Goal: Task Accomplishment & Management: Use online tool/utility

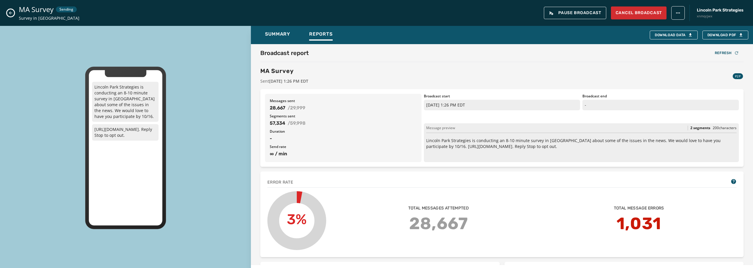
scroll to position [147, 0]
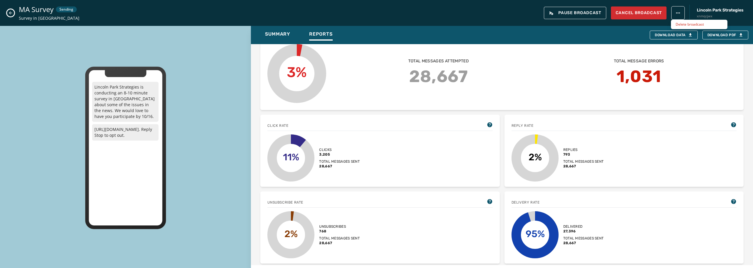
click at [680, 15] on html "Broadcasts Inbox Sending Numbers 10DLC Registration Keywords & Responders Short…" at bounding box center [376, 134] width 753 height 268
click at [10, 14] on icon "Close admin drawer" at bounding box center [10, 13] width 5 height 5
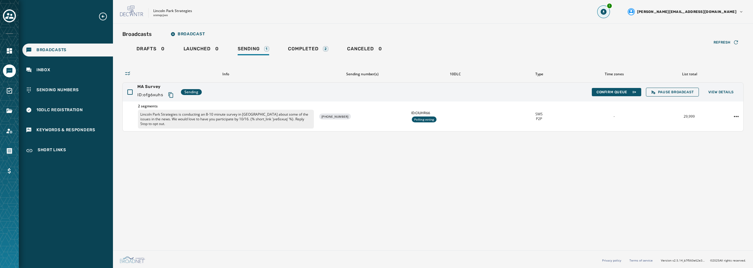
click at [606, 10] on icon "Download Menu" at bounding box center [603, 12] width 6 height 6
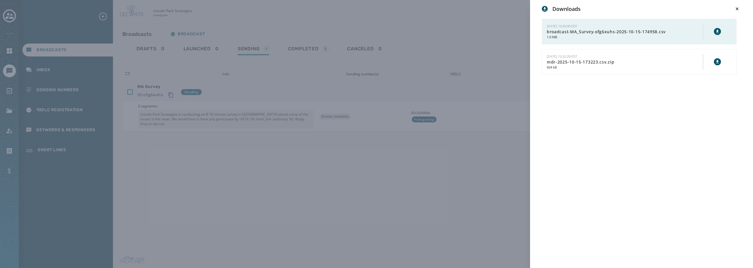
click at [715, 31] on icon at bounding box center [717, 31] width 5 height 5
drag, startPoint x: 468, startPoint y: 131, endPoint x: 477, endPoint y: 131, distance: 8.8
click at [468, 131] on div "Downloads 10/15/2025 - 13:50:00 EDT broadcast-MA_Survey-ofg6xuhs-2025-10-15-174…" at bounding box center [376, 134] width 753 height 268
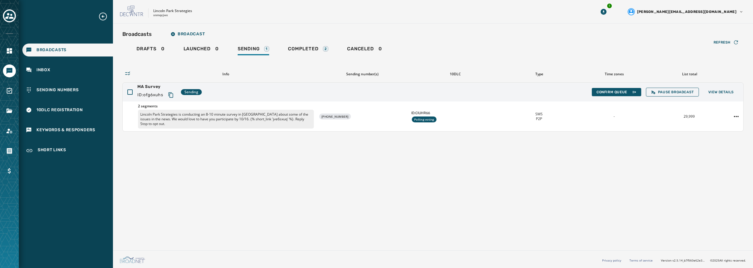
click at [52, 51] on span "Broadcasts" at bounding box center [51, 50] width 30 height 6
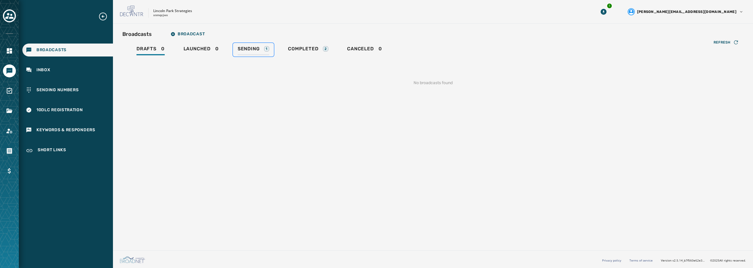
click at [258, 50] on span "Sending" at bounding box center [249, 49] width 22 height 6
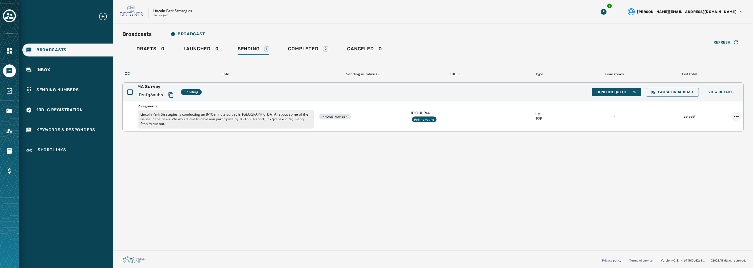
click at [737, 113] on html "Broadcasts Inbox Sending Numbers 10DLC Registration Keywords & Responders Short…" at bounding box center [376, 134] width 753 height 268
click at [729, 123] on div "Duplicate Broadcast" at bounding box center [719, 123] width 43 height 9
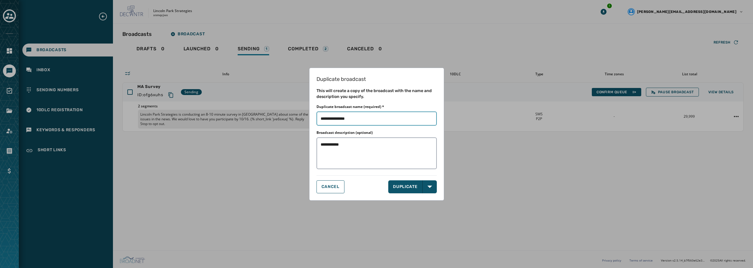
click at [367, 121] on input "Duplicate broadcast name (required) *" at bounding box center [376, 118] width 120 height 14
type input "**********"
click at [364, 148] on textarea "**********" at bounding box center [376, 153] width 120 height 32
type textarea "**********"
click at [416, 181] on button "DUPLICATE" at bounding box center [405, 186] width 34 height 13
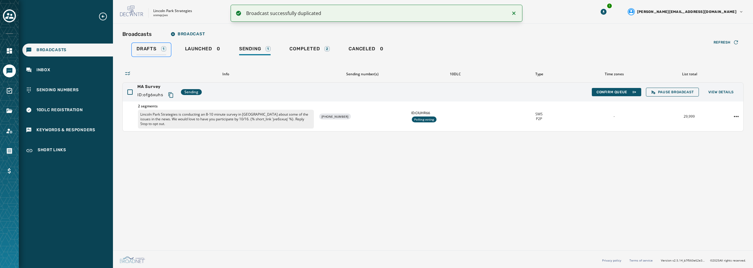
click at [151, 51] on span "Drafts" at bounding box center [146, 49] width 20 height 6
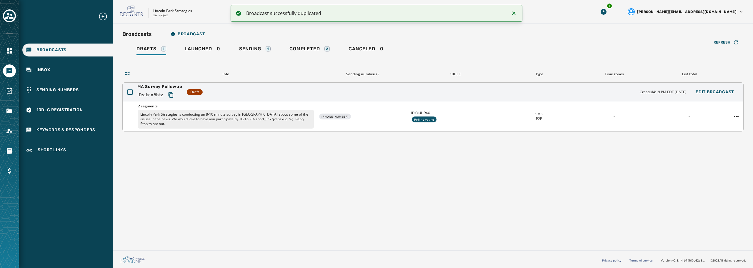
click at [267, 112] on p "Lincoln Park Strategies is conducting an 8-10 minute survey in [GEOGRAPHIC_DATA…" at bounding box center [226, 119] width 176 height 19
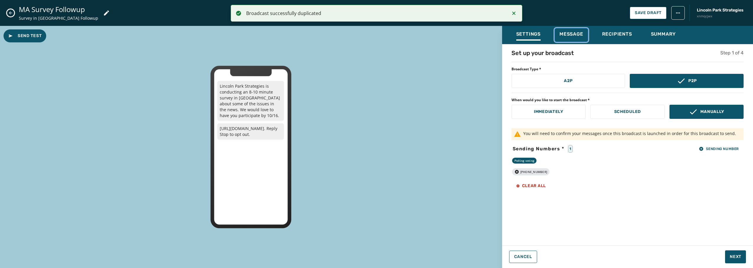
click at [569, 37] on span "Message" at bounding box center [571, 34] width 24 height 6
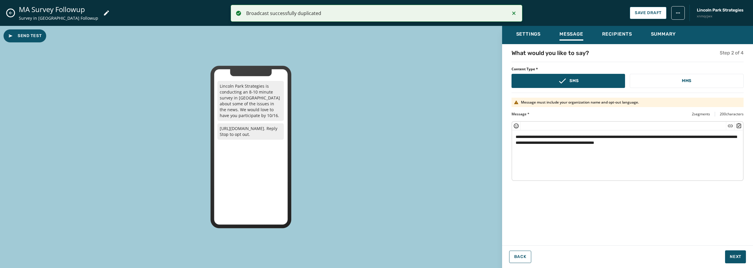
click at [604, 153] on textarea "**********" at bounding box center [627, 154] width 231 height 48
drag, startPoint x: 514, startPoint y: 136, endPoint x: 715, endPoint y: 135, distance: 201.1
click at [715, 135] on textarea "**********" at bounding box center [627, 154] width 231 height 48
drag, startPoint x: 553, startPoint y: 141, endPoint x: 516, endPoint y: 145, distance: 36.9
click at [516, 145] on textarea "**********" at bounding box center [627, 154] width 231 height 48
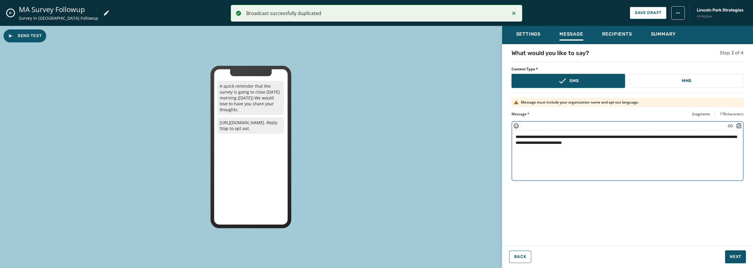
click at [638, 196] on div "**********" at bounding box center [627, 143] width 251 height 188
click at [654, 146] on textarea "**********" at bounding box center [627, 154] width 231 height 48
click at [647, 137] on textarea "**********" at bounding box center [627, 154] width 231 height 48
click at [666, 136] on textarea "**********" at bounding box center [627, 154] width 231 height 48
click at [531, 137] on textarea "**********" at bounding box center [627, 154] width 231 height 48
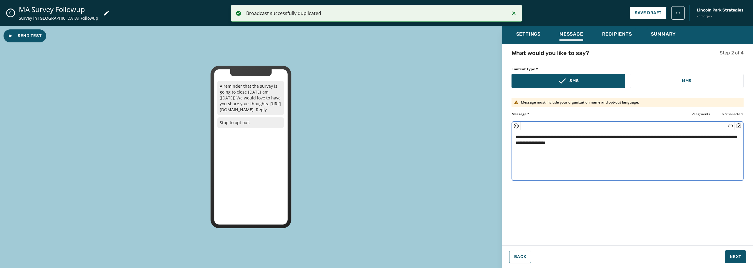
drag, startPoint x: 572, startPoint y: 138, endPoint x: 588, endPoint y: 138, distance: 15.9
click at [588, 138] on textarea "**********" at bounding box center [627, 154] width 231 height 48
click at [630, 145] on textarea "**********" at bounding box center [627, 154] width 231 height 48
type textarea "**********"
click at [730, 251] on button "Next" at bounding box center [735, 256] width 21 height 13
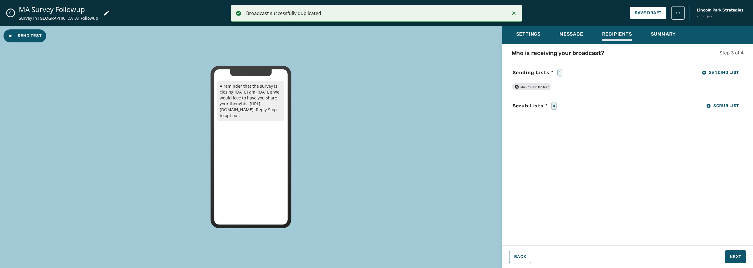
click at [516, 87] on icon "button" at bounding box center [516, 86] width 5 height 5
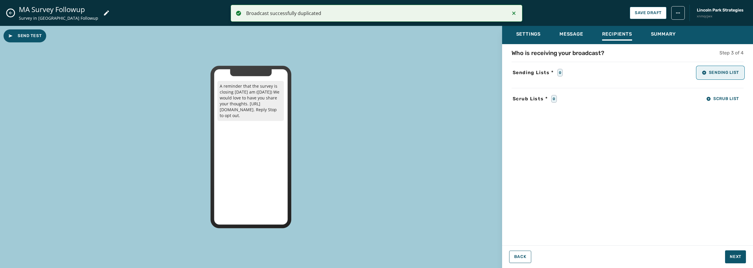
click at [704, 72] on icon "button" at bounding box center [704, 73] width 4 height 4
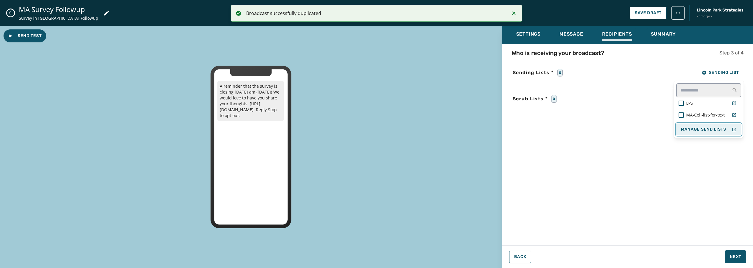
click at [709, 128] on span "Manage Send Lists" at bounding box center [703, 129] width 45 height 5
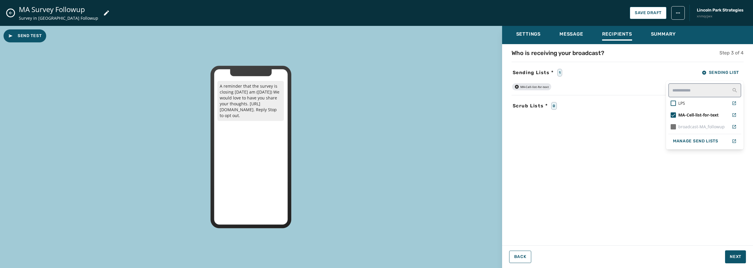
click at [547, 145] on div "Who is receiving your broadcast? Step 3 of 4 Sending Lists * 1 Sending List LPS…" at bounding box center [627, 143] width 251 height 188
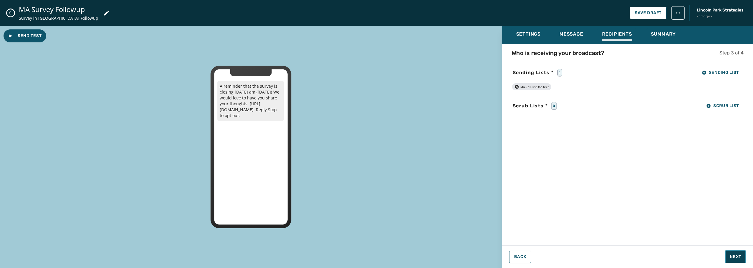
click at [732, 257] on span "Next" at bounding box center [734, 257] width 11 height 6
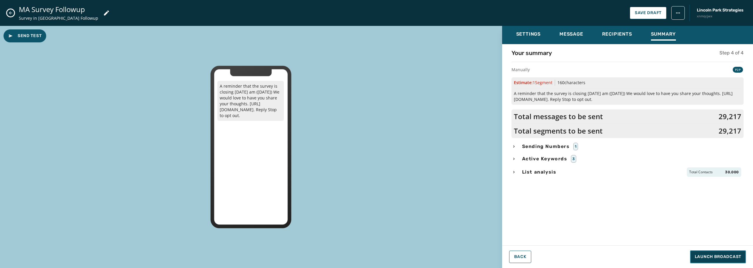
click at [730, 259] on span "Launch Broadcast" at bounding box center [717, 257] width 46 height 6
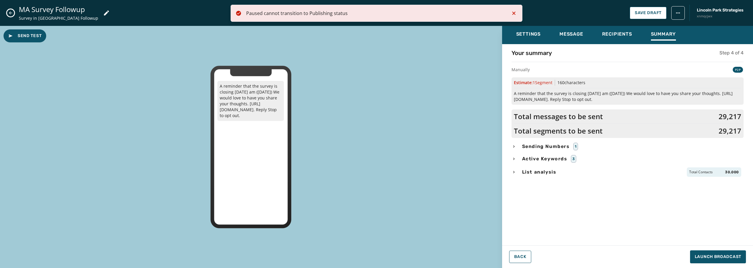
click at [515, 13] on icon "Notifications (F8)" at bounding box center [513, 13] width 7 height 7
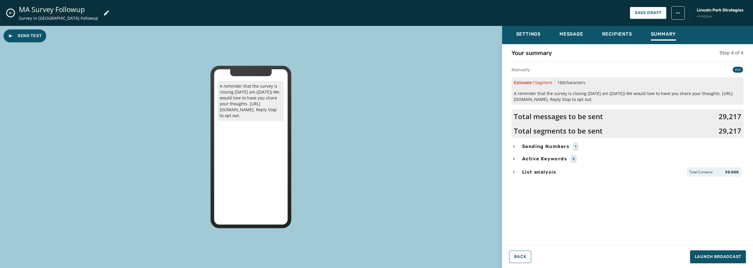
click at [14, 14] on button "Close admin drawer" at bounding box center [10, 12] width 7 height 7
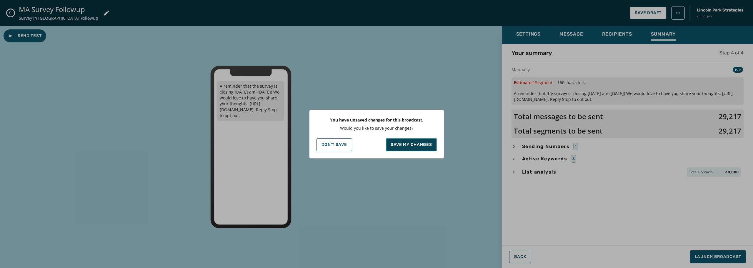
click at [405, 145] on p "Save my changes" at bounding box center [410, 145] width 41 height 6
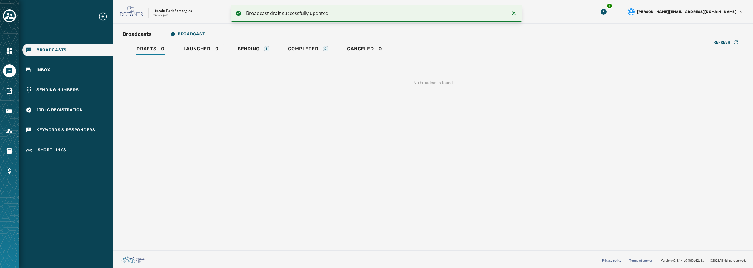
click at [512, 13] on icon "Notifications (F8)" at bounding box center [513, 13] width 7 height 7
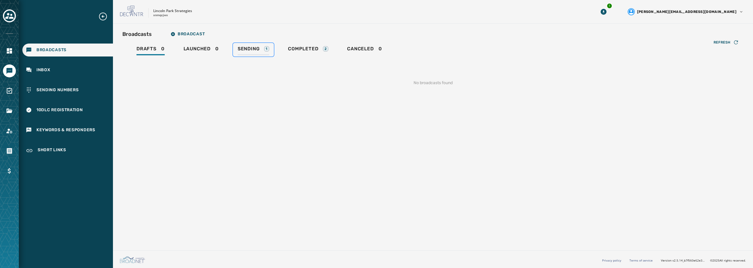
click at [256, 50] on span "Sending" at bounding box center [249, 49] width 22 height 6
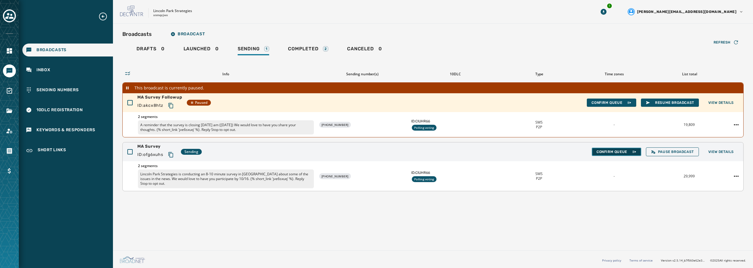
click at [610, 152] on span "Confirm Queue" at bounding box center [616, 151] width 40 height 5
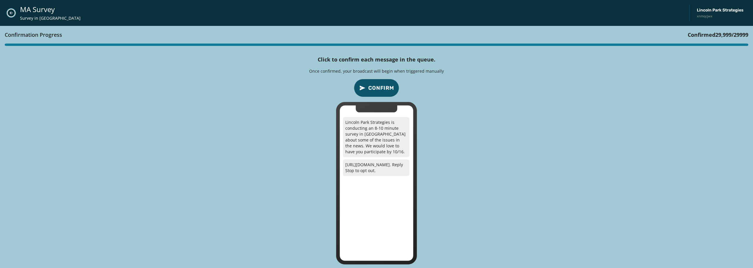
click at [11, 13] on icon "Close admin drawer" at bounding box center [11, 12] width 3 height 3
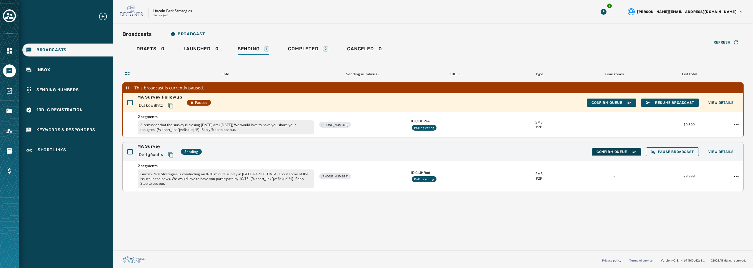
click at [615, 153] on span "Confirm Queue" at bounding box center [616, 151] width 40 height 5
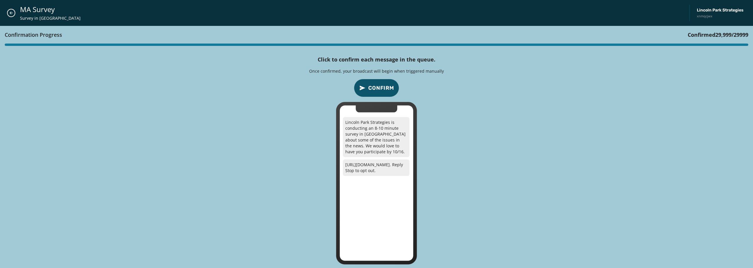
click at [393, 90] on span "Confirm" at bounding box center [381, 88] width 26 height 8
click at [392, 91] on span "Confirm" at bounding box center [381, 88] width 26 height 8
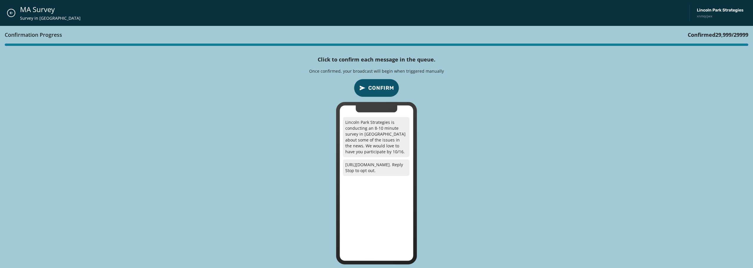
click at [392, 91] on span "Confirm" at bounding box center [381, 88] width 26 height 8
click at [9, 16] on button "Close admin drawer" at bounding box center [11, 13] width 8 height 8
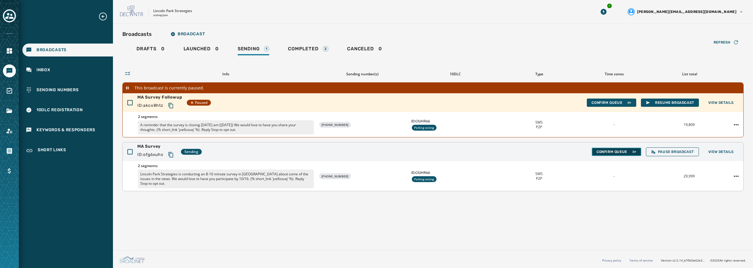
click at [615, 152] on span "Confirm Queue" at bounding box center [616, 151] width 40 height 5
click at [612, 150] on span "Confirm Queue" at bounding box center [616, 151] width 40 height 5
drag, startPoint x: 608, startPoint y: 220, endPoint x: 638, endPoint y: 212, distance: 30.9
click at [612, 220] on div "Broadcasts Broadcast Drafts 0 Launched 0 Sending 1 Completed 2 Canceled 0 Refre…" at bounding box center [433, 136] width 640 height 224
click at [634, 152] on icon at bounding box center [633, 151] width 5 height 5
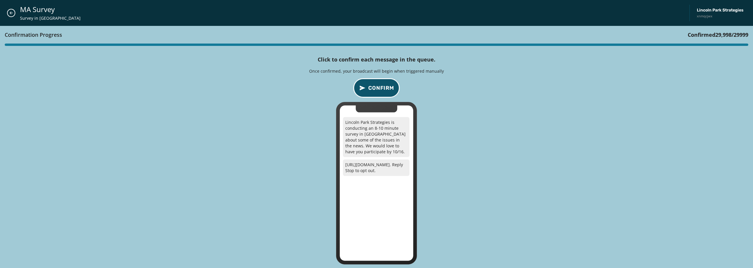
click at [380, 84] on span "Confirm" at bounding box center [381, 88] width 26 height 8
click at [380, 89] on span "Confirm" at bounding box center [381, 88] width 26 height 8
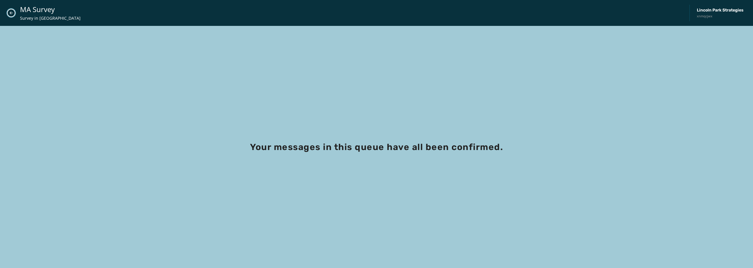
click at [10, 12] on icon "Close admin drawer" at bounding box center [11, 13] width 5 height 5
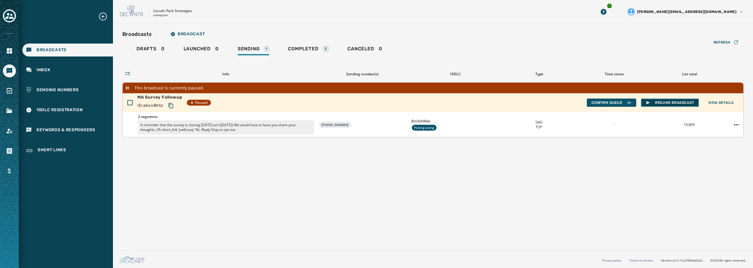
click at [651, 101] on span "Resume Broadcast" at bounding box center [669, 102] width 49 height 5
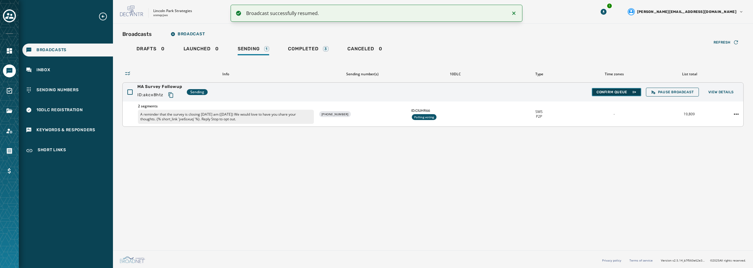
click at [624, 93] on span "Confirm Queue" at bounding box center [616, 92] width 40 height 5
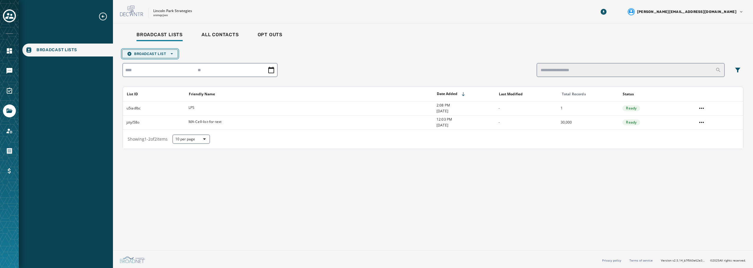
click at [170, 55] on span "Broadcast List Open options" at bounding box center [150, 53] width 46 height 5
click at [171, 64] on span "Upload List" at bounding box center [150, 62] width 46 height 5
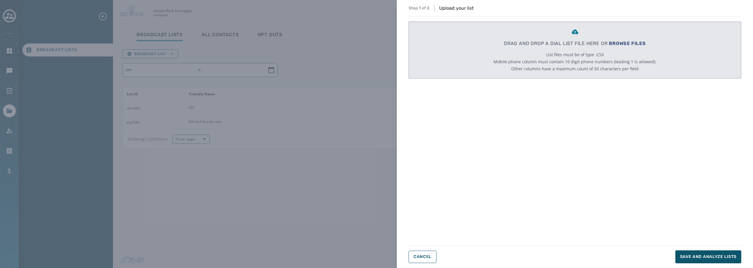
click at [622, 42] on span "BROWSE FILES" at bounding box center [627, 44] width 37 height 6
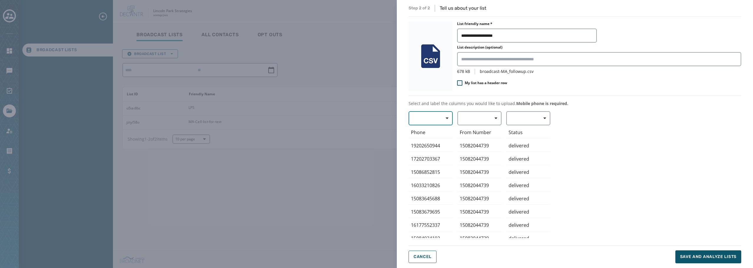
click at [448, 120] on span "button" at bounding box center [445, 118] width 14 height 12
click at [438, 131] on span "Mobile Phone" at bounding box center [428, 132] width 27 height 6
click at [495, 119] on icon "button" at bounding box center [495, 118] width 3 height 3
click at [594, 93] on div "**********" at bounding box center [574, 134] width 333 height 258
click at [695, 256] on span "Save and analyze lists" at bounding box center [708, 257] width 56 height 6
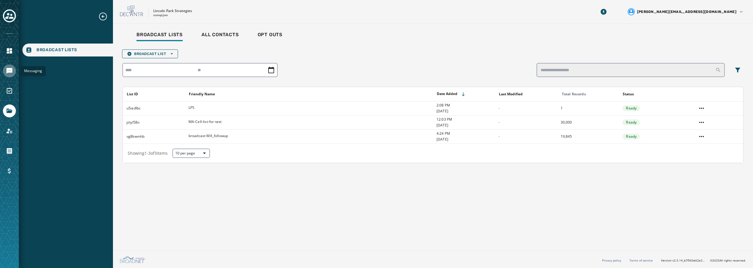
click at [7, 70] on icon "Navigate to Messaging" at bounding box center [9, 71] width 6 height 6
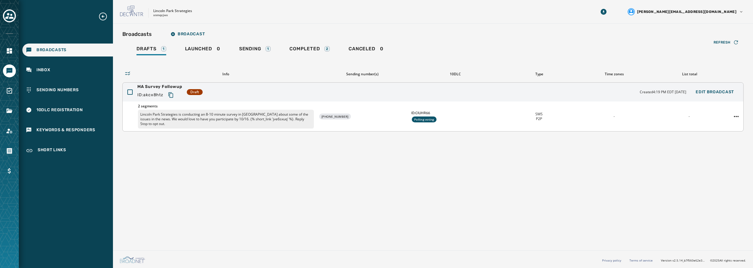
click at [357, 115] on div "[PHONE_NUMBER]" at bounding box center [362, 116] width 88 height 6
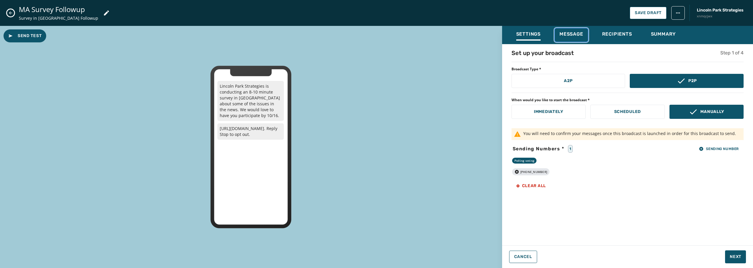
click at [572, 36] on span "Message" at bounding box center [571, 34] width 24 height 6
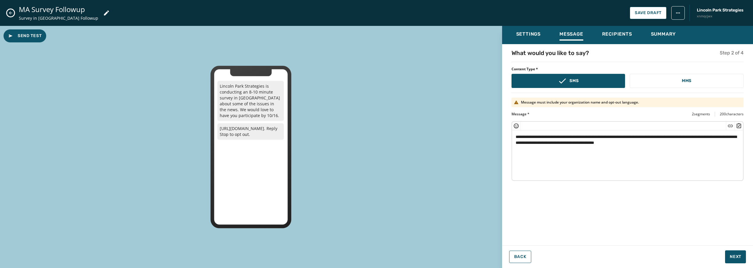
click at [516, 136] on textarea "**********" at bounding box center [627, 154] width 231 height 48
drag, startPoint x: 593, startPoint y: 137, endPoint x: 735, endPoint y: 139, distance: 142.0
click at [735, 139] on textarea "**********" at bounding box center [627, 154] width 231 height 48
click at [536, 143] on textarea "**********" at bounding box center [627, 154] width 231 height 48
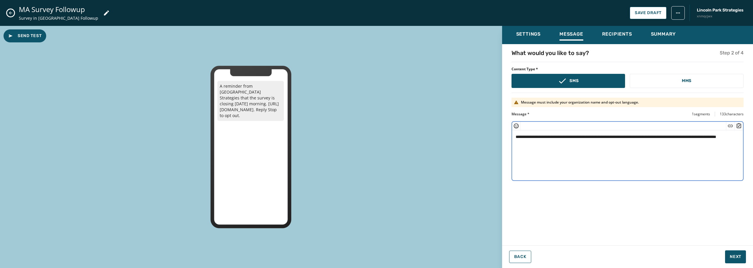
drag, startPoint x: 607, startPoint y: 137, endPoint x: 602, endPoint y: 137, distance: 5.0
click at [602, 137] on textarea "**********" at bounding box center [627, 154] width 231 height 48
click at [610, 137] on textarea "**********" at bounding box center [627, 154] width 231 height 48
click at [678, 138] on textarea "**********" at bounding box center [627, 154] width 231 height 48
click at [648, 146] on textarea "**********" at bounding box center [627, 154] width 231 height 48
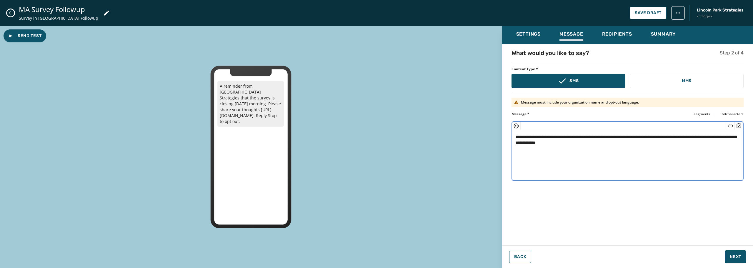
type textarea "**********"
click at [621, 37] on div "Recipients" at bounding box center [617, 35] width 30 height 9
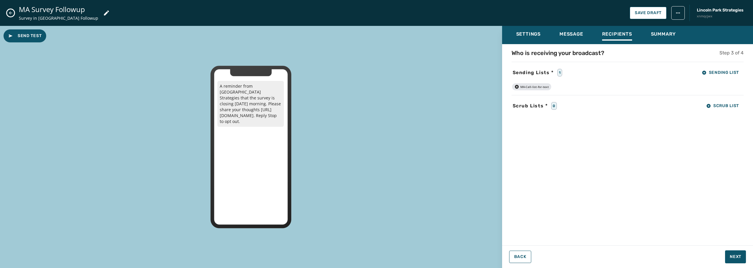
click at [517, 87] on icon "button" at bounding box center [516, 87] width 4 height 4
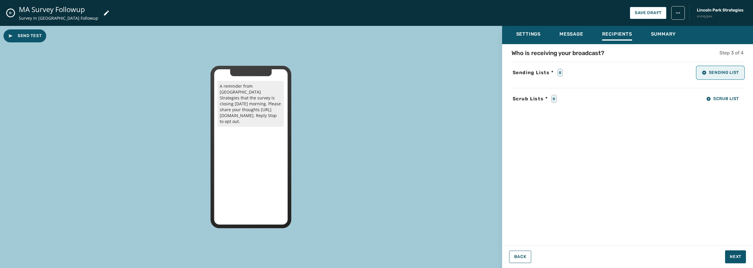
click at [706, 74] on icon "button" at bounding box center [703, 72] width 5 height 5
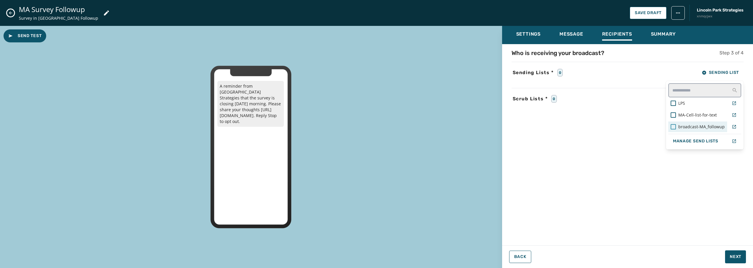
click at [672, 127] on div at bounding box center [672, 126] width 5 height 5
click at [736, 256] on div "Settings Message Recipients Summary Who is receiving your broadcast? Step 3 of …" at bounding box center [627, 144] width 251 height 237
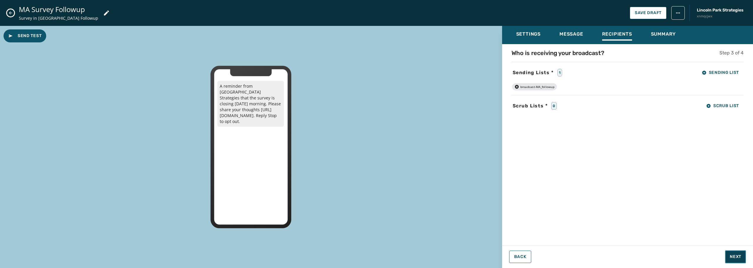
click at [733, 258] on span "Next" at bounding box center [734, 257] width 11 height 6
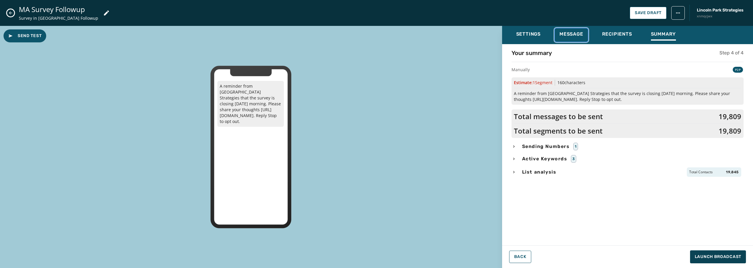
click at [576, 35] on span "Message" at bounding box center [571, 34] width 24 height 6
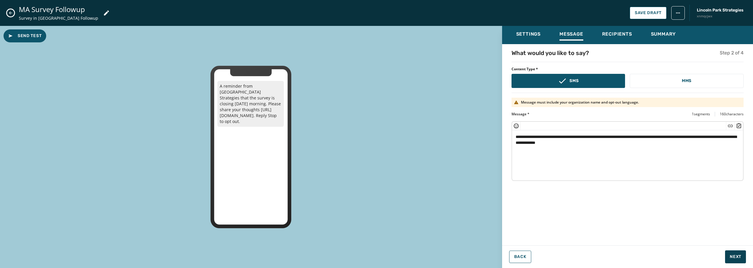
click at [675, 12] on html "Broadcasts Inbox Sending Numbers 10DLC Registration Keywords & Responders Short…" at bounding box center [376, 134] width 753 height 268
click at [657, 36] on html "Broadcasts Inbox Sending Numbers 10DLC Registration Keywords & Responders Short…" at bounding box center [376, 134] width 753 height 268
click at [658, 34] on span "Summary" at bounding box center [663, 34] width 25 height 6
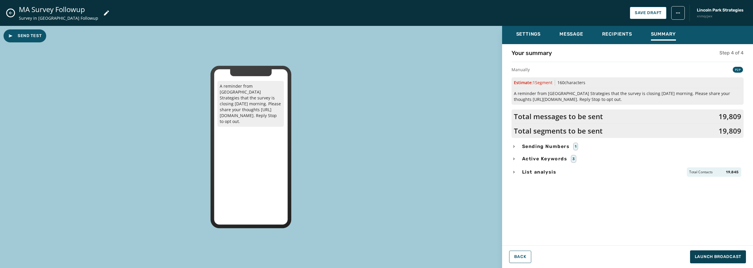
click at [514, 171] on icon "button" at bounding box center [513, 172] width 5 height 5
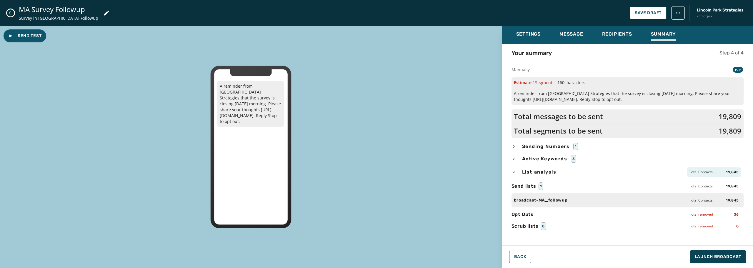
click at [514, 171] on icon "button" at bounding box center [513, 172] width 5 height 5
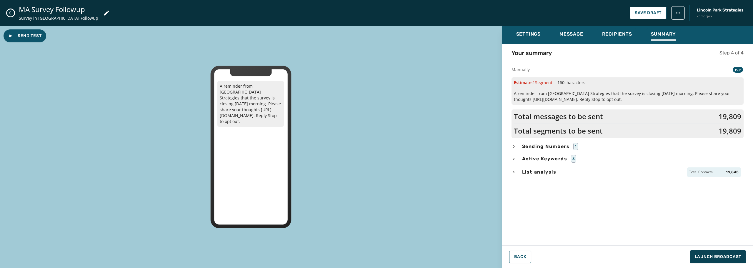
click at [516, 160] on div "Active Keywords 3" at bounding box center [627, 159] width 232 height 8
click at [514, 147] on icon "button" at bounding box center [513, 146] width 5 height 5
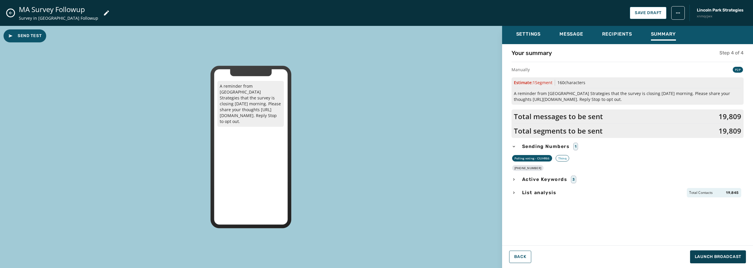
click at [514, 147] on icon "button" at bounding box center [513, 146] width 5 height 5
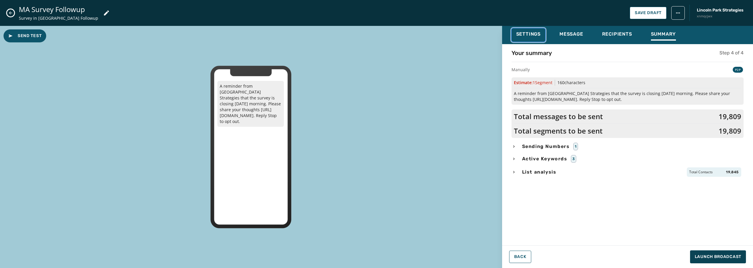
click at [533, 34] on span "Settings" at bounding box center [528, 34] width 24 height 6
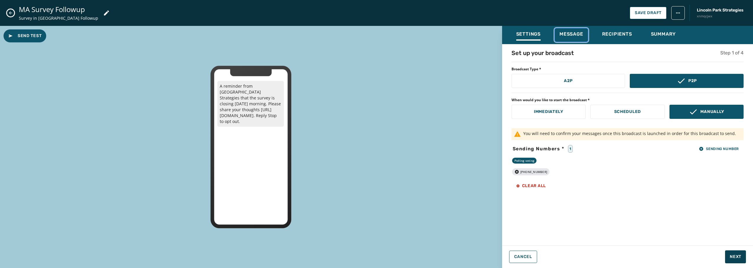
click at [568, 33] on span "Message" at bounding box center [571, 34] width 24 height 6
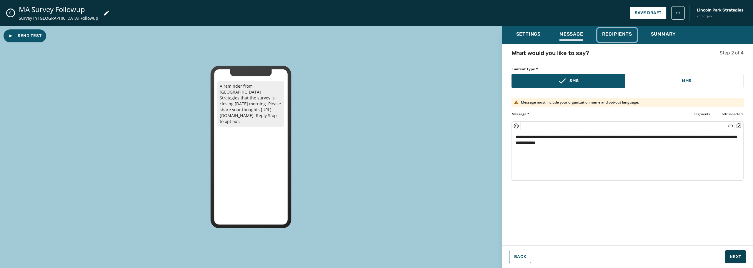
click at [616, 35] on span "Recipients" at bounding box center [617, 34] width 30 height 6
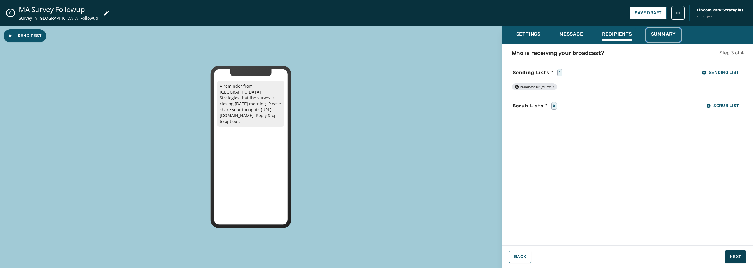
click at [657, 35] on span "Summary" at bounding box center [663, 34] width 25 height 6
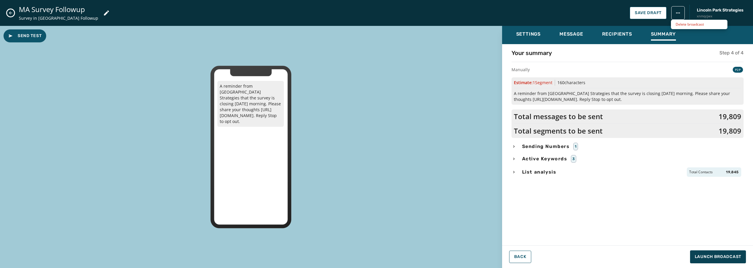
click at [676, 12] on html "Broadcasts Inbox Sending Numbers 10DLC Registration Keywords & Responders Short…" at bounding box center [376, 134] width 753 height 268
click at [648, 13] on html "Broadcasts Inbox Sending Numbers 10DLC Registration Keywords & Responders Short…" at bounding box center [376, 134] width 753 height 268
click at [646, 14] on span "Save Draft" at bounding box center [647, 13] width 27 height 5
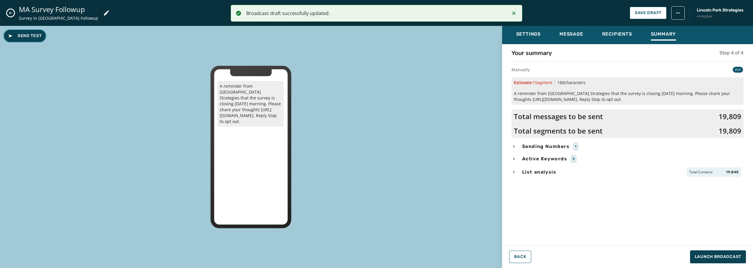
click at [27, 34] on span "Send Test" at bounding box center [24, 36] width 33 height 6
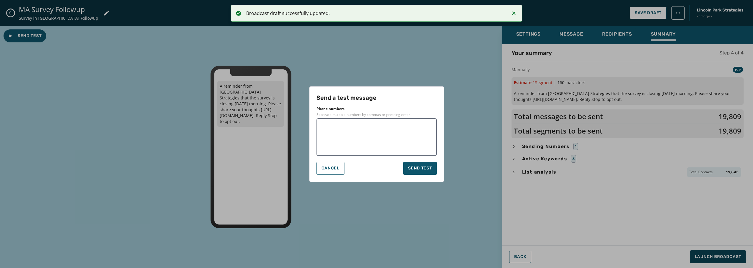
click at [378, 129] on textarea at bounding box center [376, 136] width 112 height 29
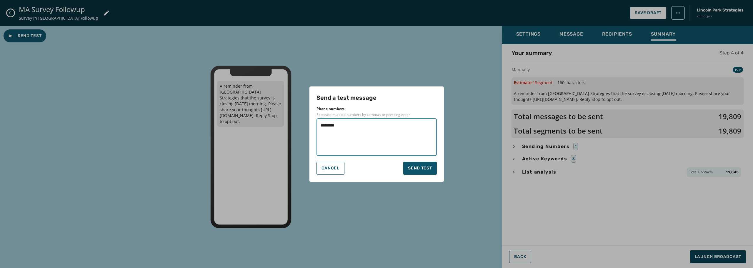
type textarea "**********"
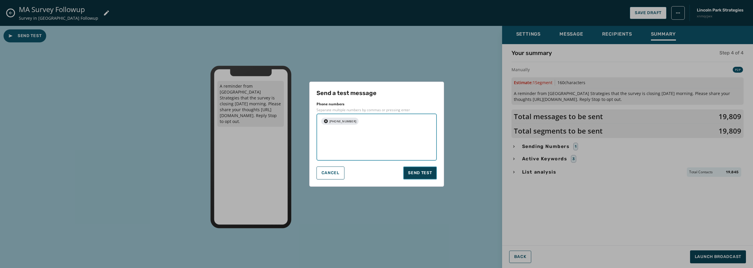
click at [414, 171] on button "Send test" at bounding box center [419, 172] width 33 height 13
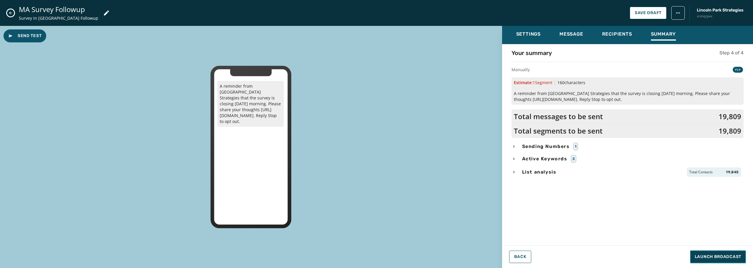
click at [711, 259] on span "Launch Broadcast" at bounding box center [717, 257] width 46 height 6
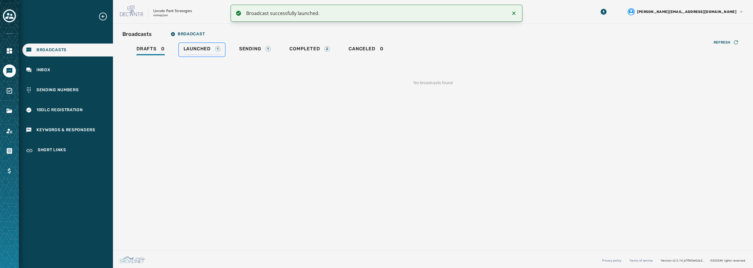
click at [212, 48] on div "Launched 1" at bounding box center [201, 50] width 37 height 9
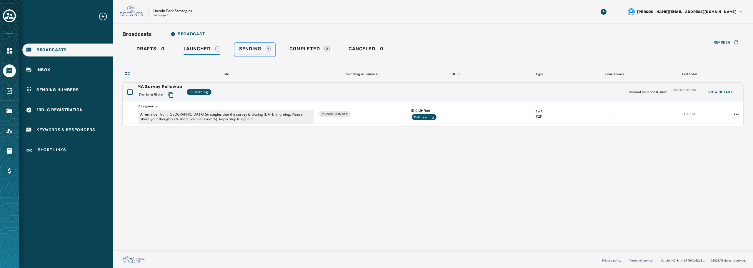
click at [253, 51] on span "Sending" at bounding box center [250, 49] width 22 height 6
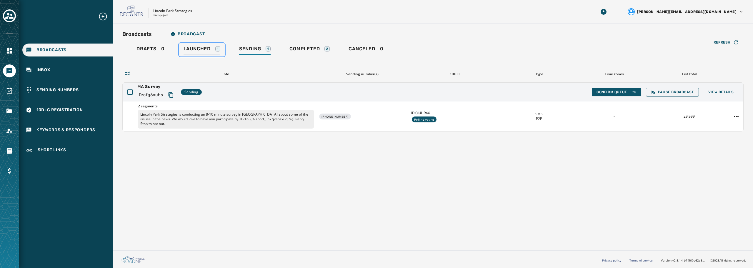
click at [202, 48] on span "Launched" at bounding box center [196, 49] width 27 height 6
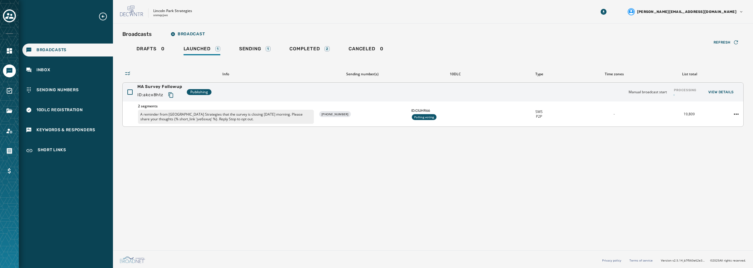
click at [238, 118] on p "A reminder from [GEOGRAPHIC_DATA] Strategies that the survey is closing [DATE] …" at bounding box center [226, 117] width 176 height 14
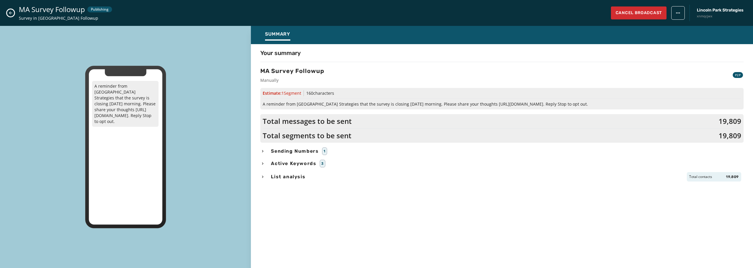
click at [8, 12] on icon "Close admin drawer" at bounding box center [10, 13] width 5 height 5
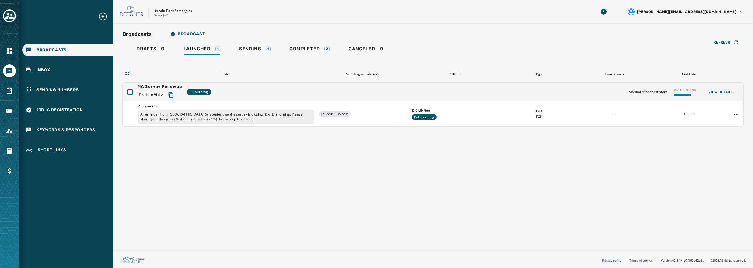
click at [255, 149] on div "Broadcasts Broadcast Drafts 0 Launched 1 Sending 1 Completed 2 Canceled 0 Refre…" at bounding box center [433, 136] width 640 height 224
click at [253, 51] on span "Sending" at bounding box center [250, 49] width 22 height 6
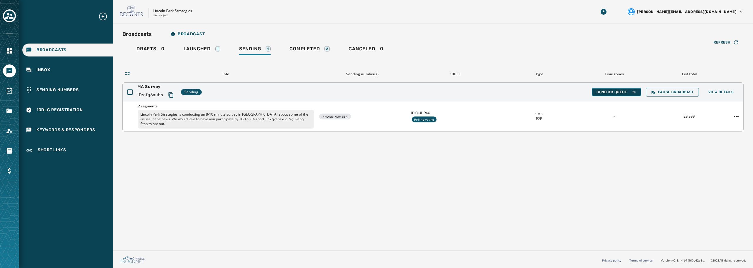
click at [617, 91] on span "Confirm Queue" at bounding box center [616, 92] width 40 height 5
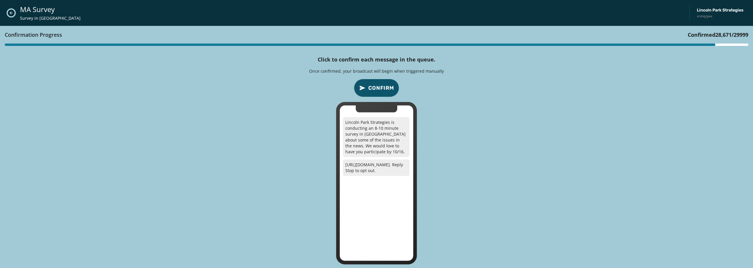
click at [9, 13] on icon "Close admin drawer" at bounding box center [11, 13] width 5 height 5
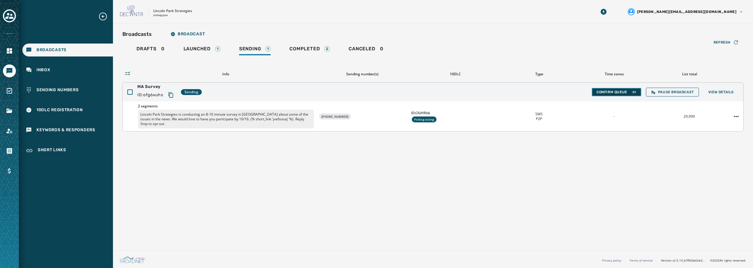
click at [598, 95] on button "Confirm Queue" at bounding box center [616, 92] width 49 height 8
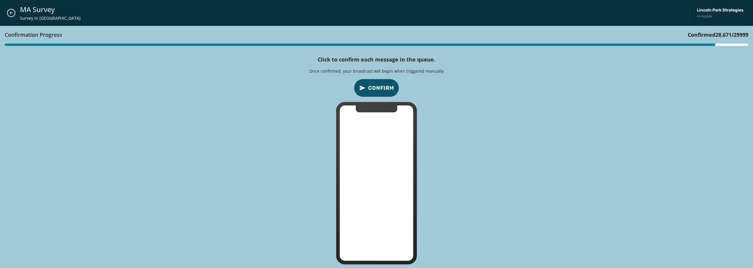
click at [386, 87] on span "Confirm" at bounding box center [381, 88] width 26 height 8
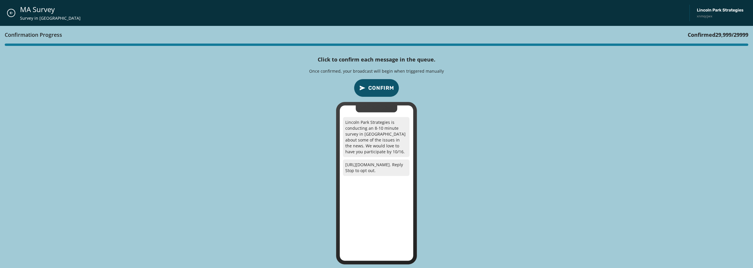
click at [386, 87] on span "Confirm" at bounding box center [381, 88] width 26 height 8
click at [14, 13] on button "Close admin drawer" at bounding box center [11, 13] width 8 height 8
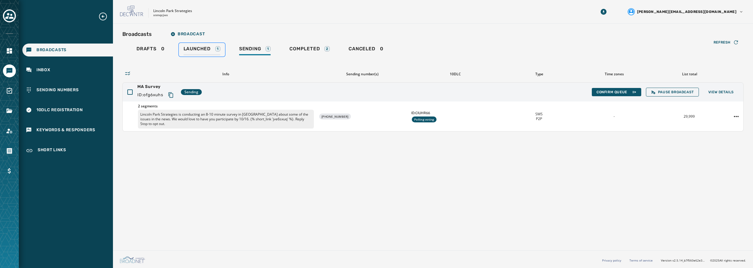
click at [199, 51] on span "Launched" at bounding box center [196, 49] width 27 height 6
click at [245, 51] on span "Sending" at bounding box center [250, 49] width 22 height 6
click at [201, 47] on span "Launched" at bounding box center [196, 49] width 27 height 6
click at [154, 48] on span "Drafts" at bounding box center [146, 49] width 20 height 6
click at [199, 49] on span "Launched" at bounding box center [196, 49] width 27 height 6
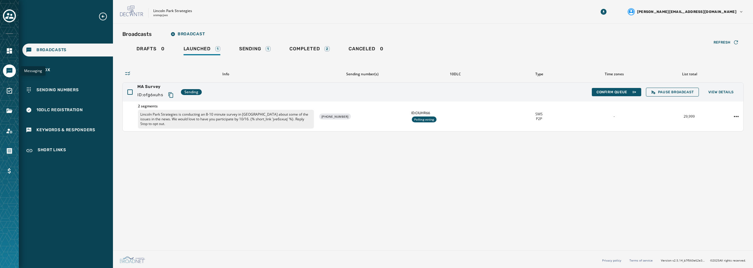
click at [7, 71] on icon "Navigate to Messaging" at bounding box center [9, 71] width 6 height 6
